Goal: Task Accomplishment & Management: Complete application form

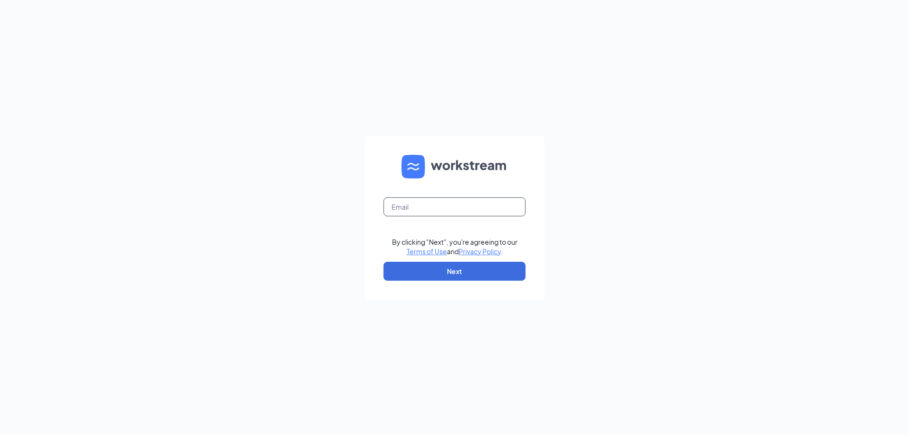
click at [436, 203] on input "text" at bounding box center [455, 207] width 142 height 19
type input "[EMAIL_ADDRESS][DOMAIN_NAME]"
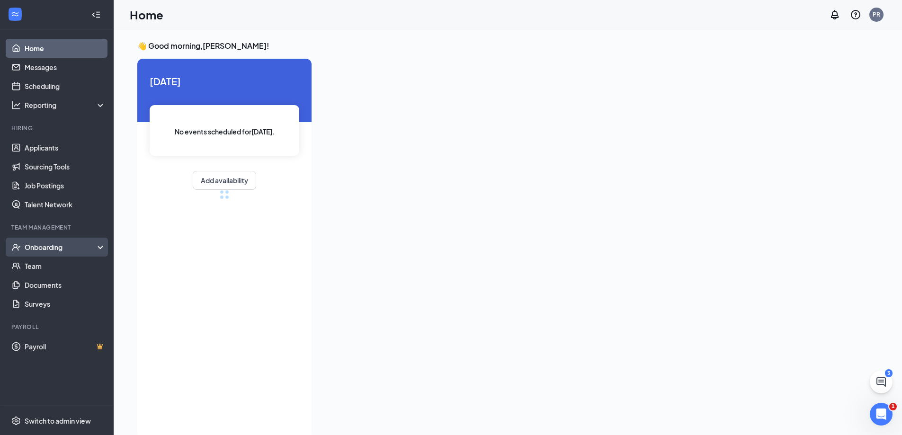
click at [61, 246] on div "Onboarding" at bounding box center [61, 247] width 73 height 9
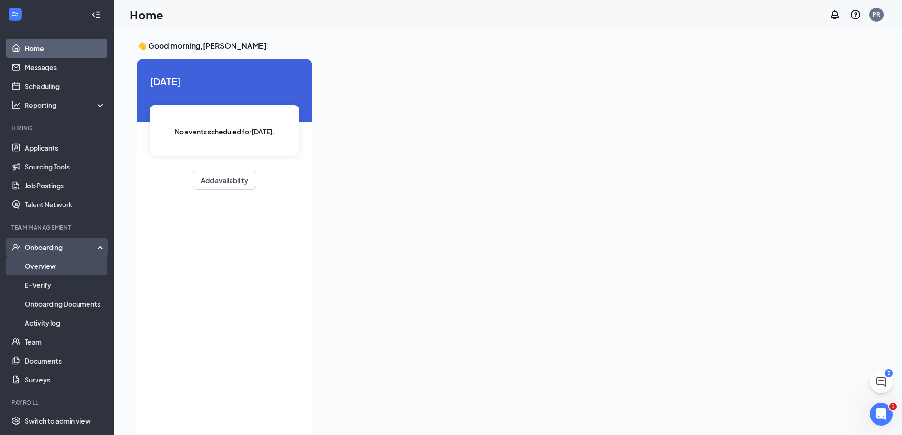
click at [49, 269] on link "Overview" at bounding box center [65, 266] width 81 height 19
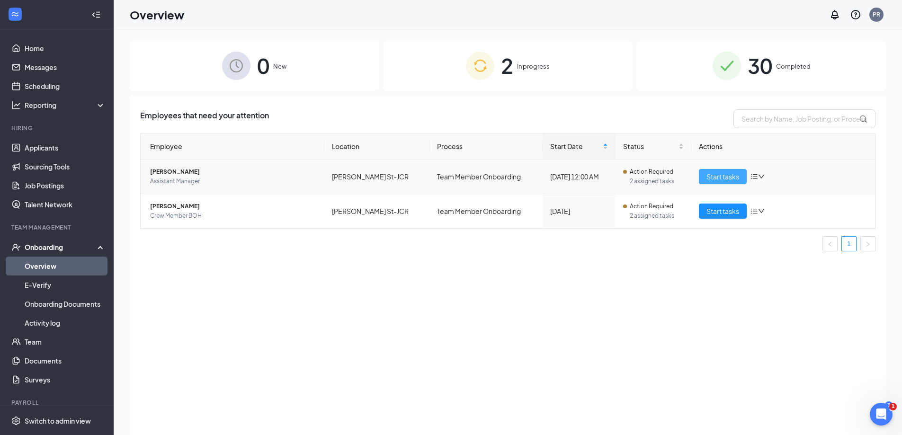
click at [723, 174] on span "Start tasks" at bounding box center [723, 176] width 33 height 10
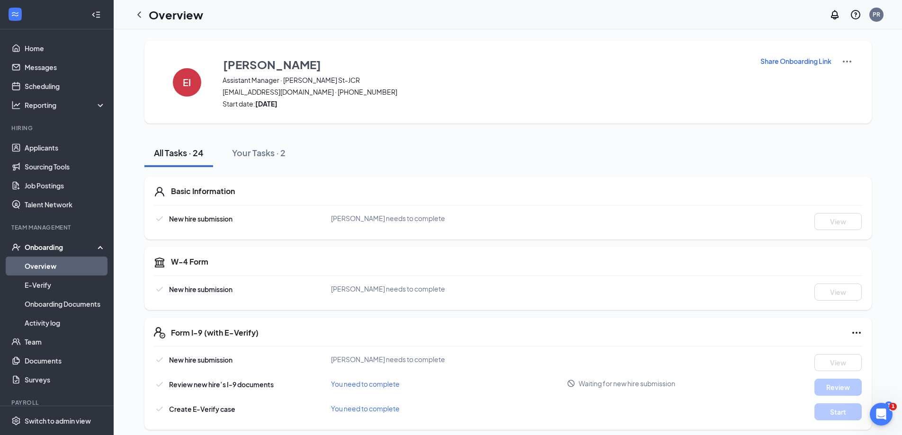
click at [151, 20] on h1 "Overview" at bounding box center [176, 15] width 54 height 16
click at [143, 18] on icon "ChevronLeft" at bounding box center [139, 14] width 11 height 11
